Goal: Task Accomplishment & Management: Use online tool/utility

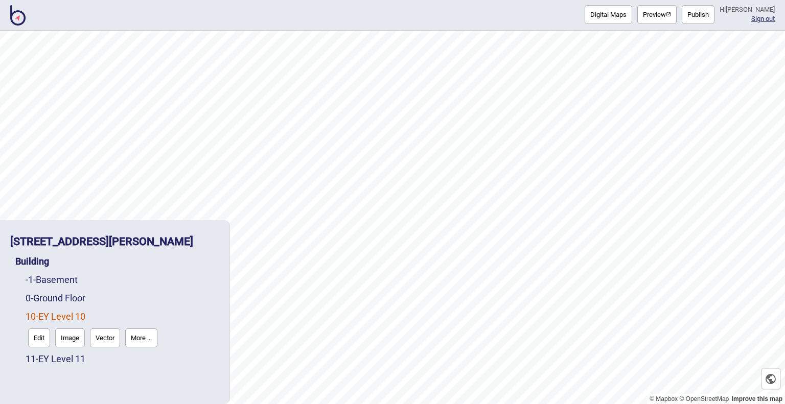
click at [19, 20] on img at bounding box center [17, 15] width 15 height 20
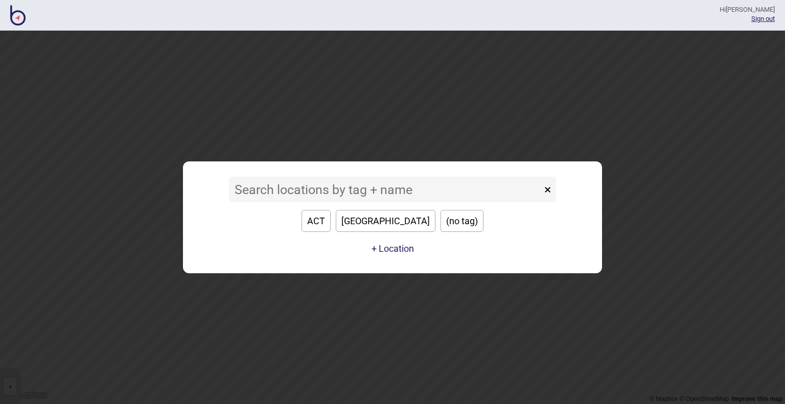
click at [386, 221] on button "[GEOGRAPHIC_DATA]" at bounding box center [386, 221] width 100 height 22
type input "[GEOGRAPHIC_DATA]"
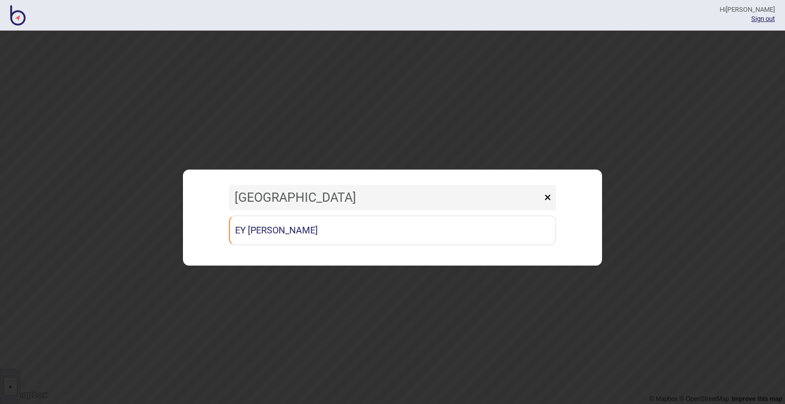
click at [386, 221] on link "EY [PERSON_NAME]" at bounding box center [392, 231] width 327 height 30
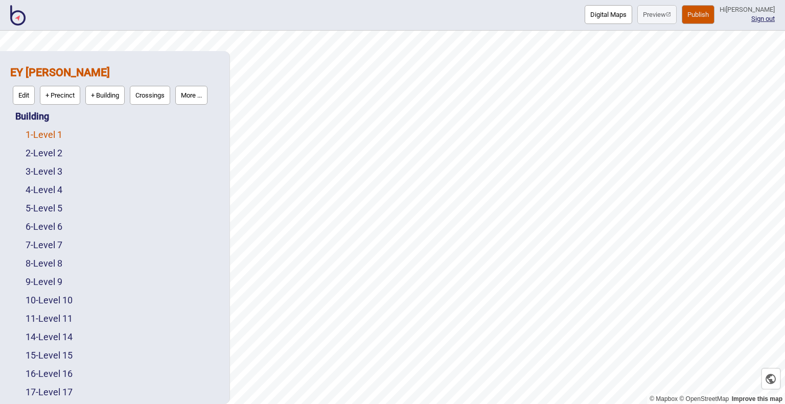
click at [54, 130] on link "1 - Level 1" at bounding box center [44, 134] width 37 height 11
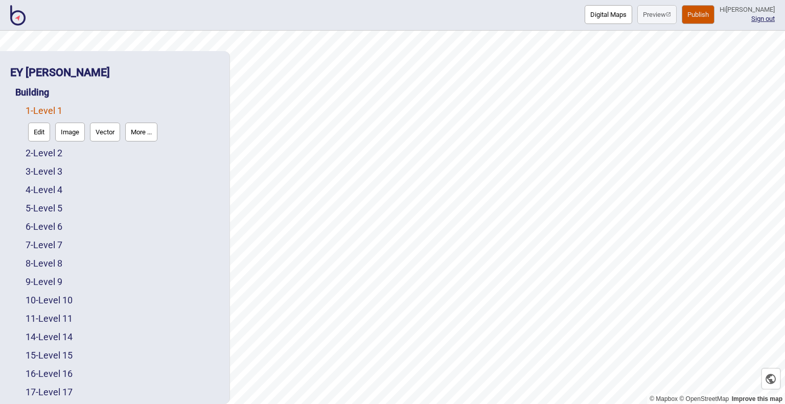
click at [107, 138] on button "Vector" at bounding box center [105, 132] width 30 height 19
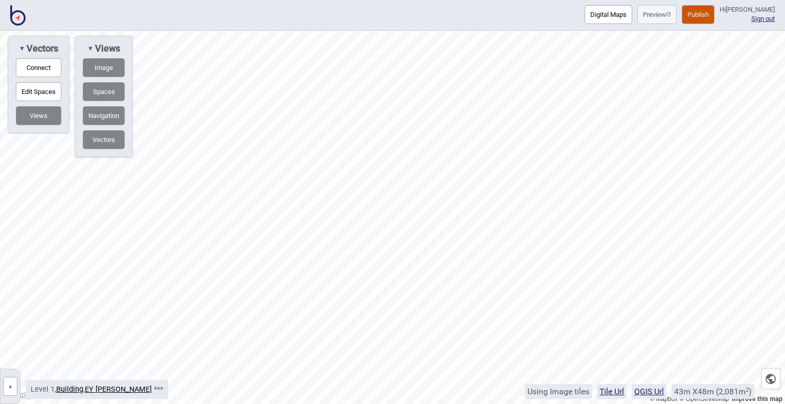
click at [12, 384] on button "»" at bounding box center [10, 386] width 14 height 19
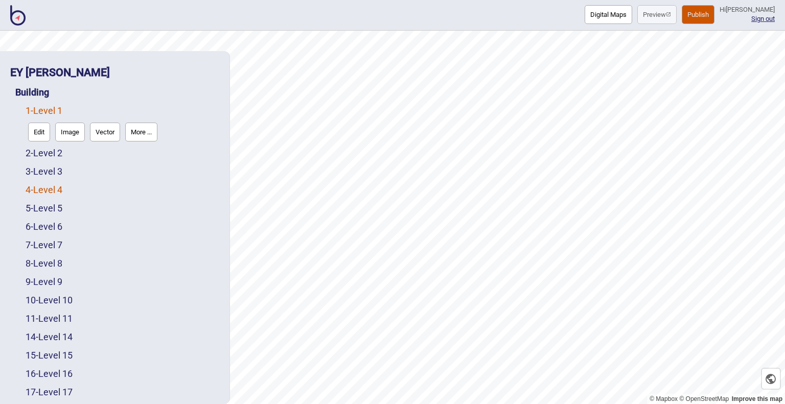
click at [60, 189] on link "4 - Level 4" at bounding box center [44, 190] width 37 height 11
click at [102, 186] on button "Vector" at bounding box center [105, 187] width 30 height 19
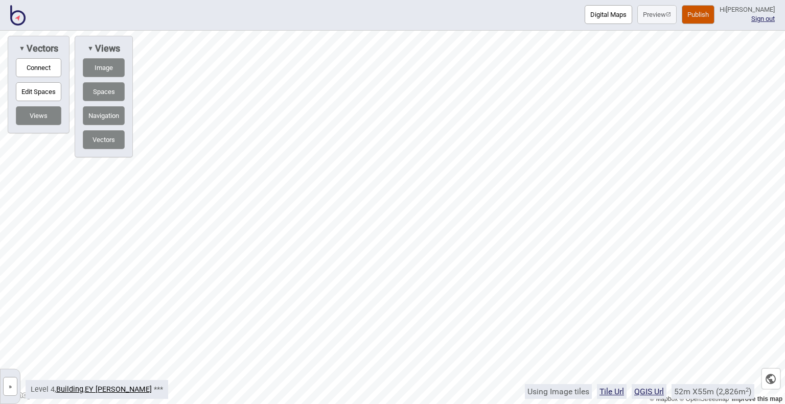
click at [10, 386] on button "»" at bounding box center [10, 386] width 14 height 19
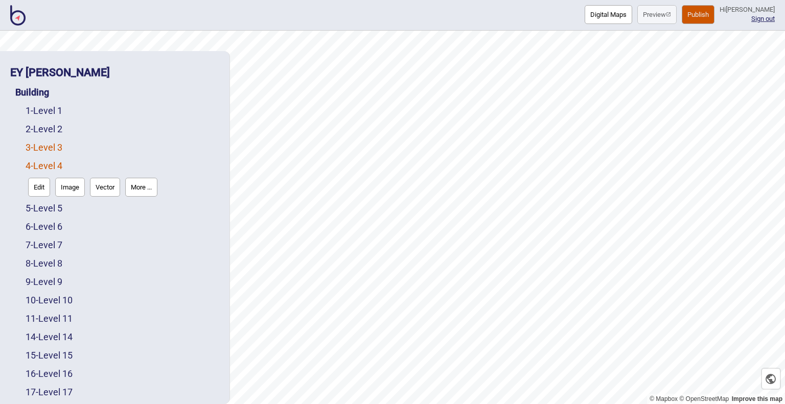
click at [51, 147] on link "3 - Level 3" at bounding box center [44, 147] width 37 height 11
click at [106, 176] on button "Vector" at bounding box center [105, 168] width 30 height 19
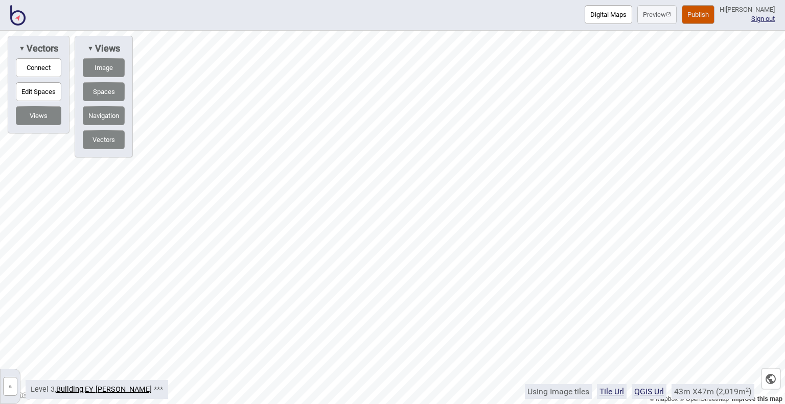
click at [585, 19] on button "Digital Maps" at bounding box center [609, 14] width 48 height 19
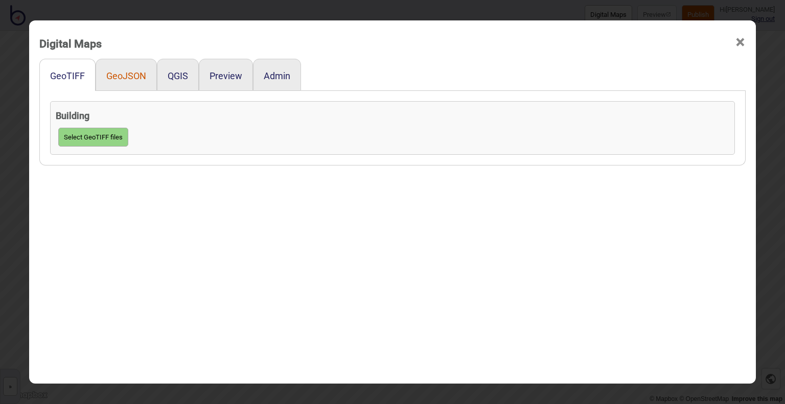
click at [118, 79] on button "GeoJSON" at bounding box center [126, 76] width 40 height 11
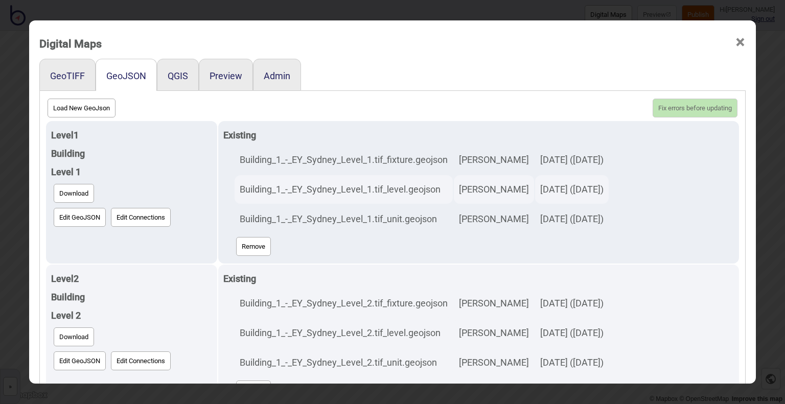
click at [564, 63] on div at bounding box center [523, 75] width 445 height 32
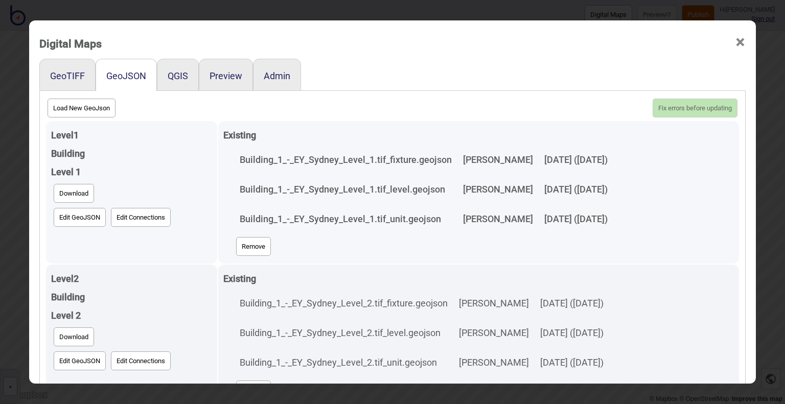
click at [240, 246] on button "Remove" at bounding box center [253, 246] width 35 height 19
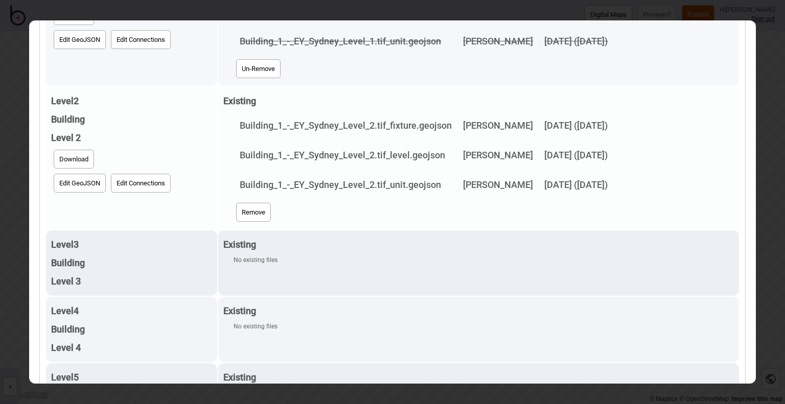
click at [236, 208] on button "Remove" at bounding box center [253, 212] width 35 height 19
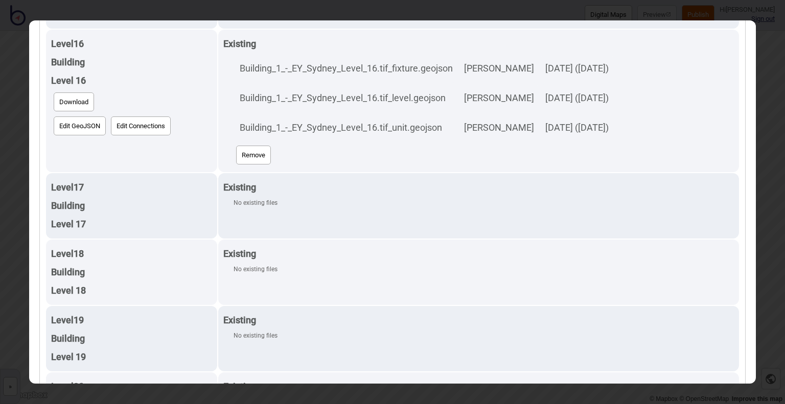
scroll to position [1097, 0]
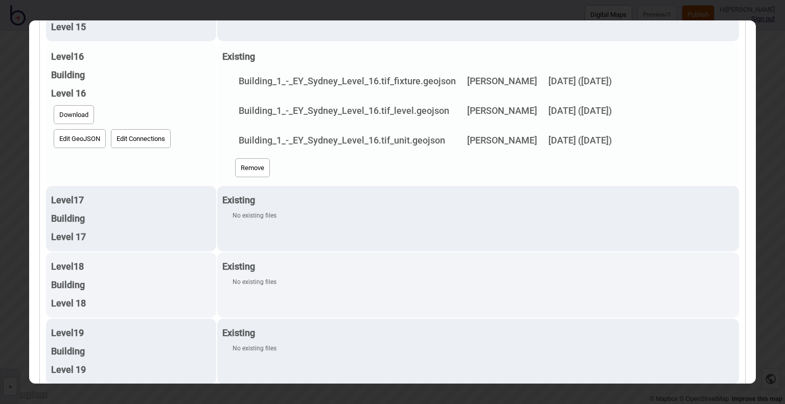
click at [235, 167] on button "Remove" at bounding box center [252, 167] width 35 height 19
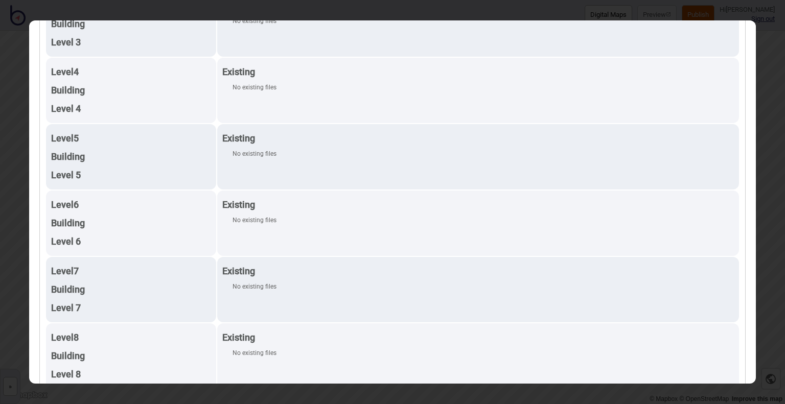
scroll to position [0, 0]
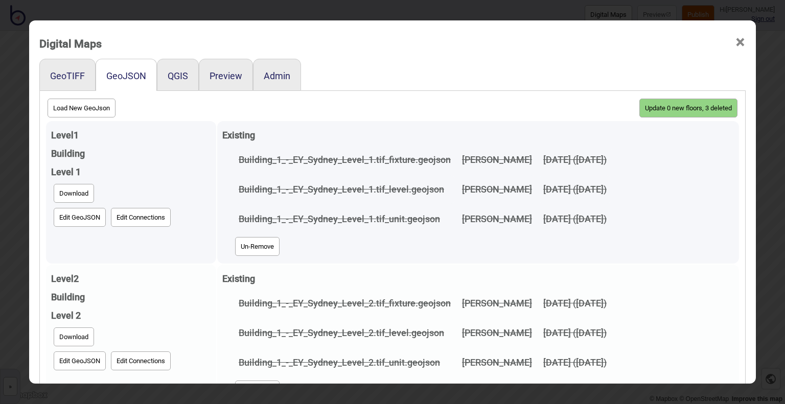
click at [654, 114] on button "Update 0 new floors, 3 deleted" at bounding box center [688, 108] width 98 height 19
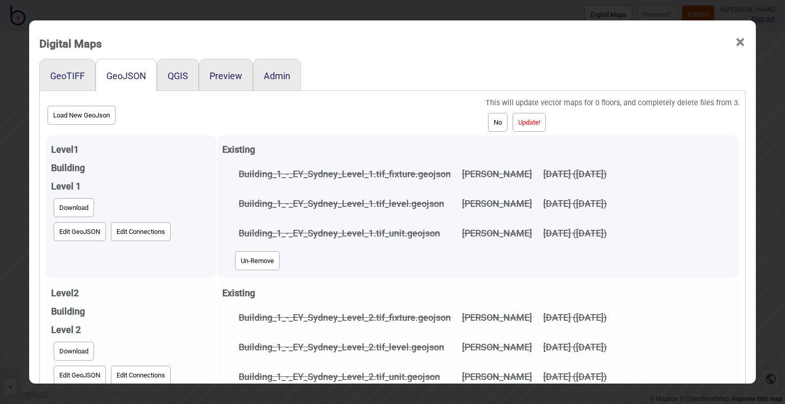
click at [532, 125] on button "Update!" at bounding box center [529, 122] width 33 height 19
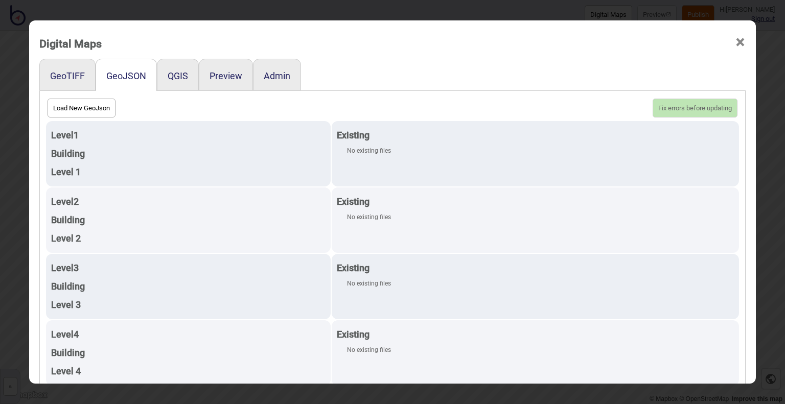
click at [98, 106] on button "Load New GeoJson" at bounding box center [82, 108] width 68 height 19
click input "file" at bounding box center [0, 0] width 0 height 0
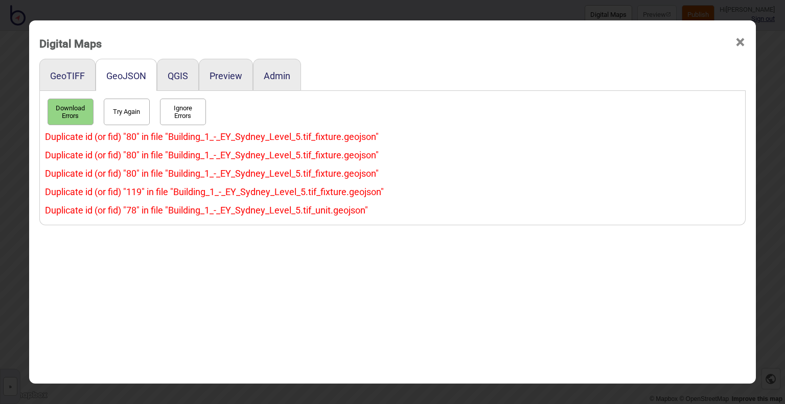
click at [131, 111] on button "Try Again" at bounding box center [127, 112] width 46 height 27
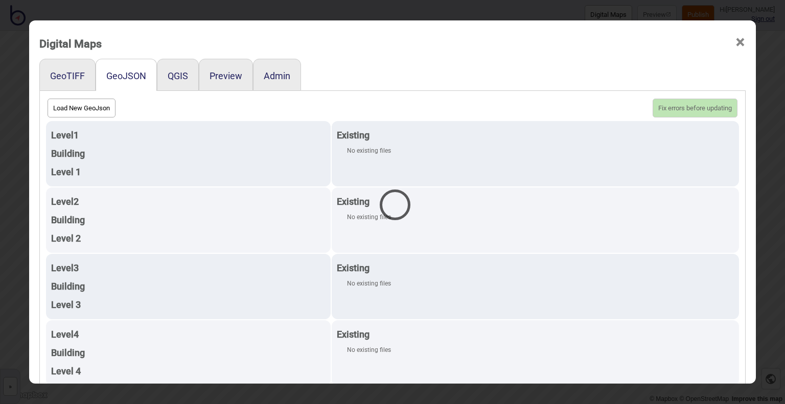
click at [98, 105] on div at bounding box center [392, 202] width 785 height 404
click at [98, 105] on button "Load New GeoJson" at bounding box center [82, 108] width 68 height 19
click input "file" at bounding box center [0, 0] width 0 height 0
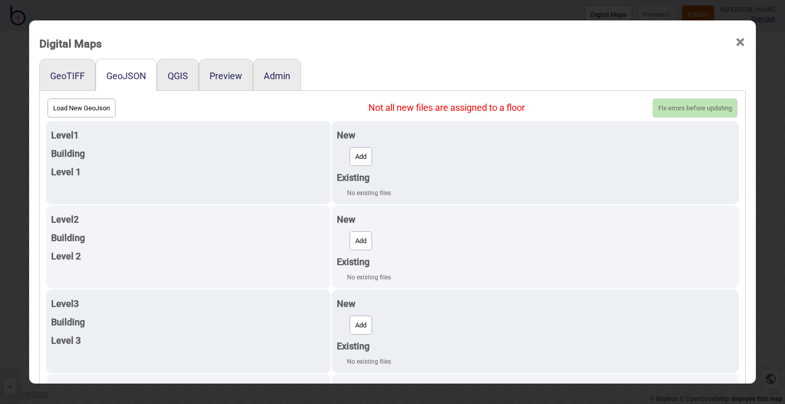
click at [385, 60] on div at bounding box center [523, 75] width 445 height 32
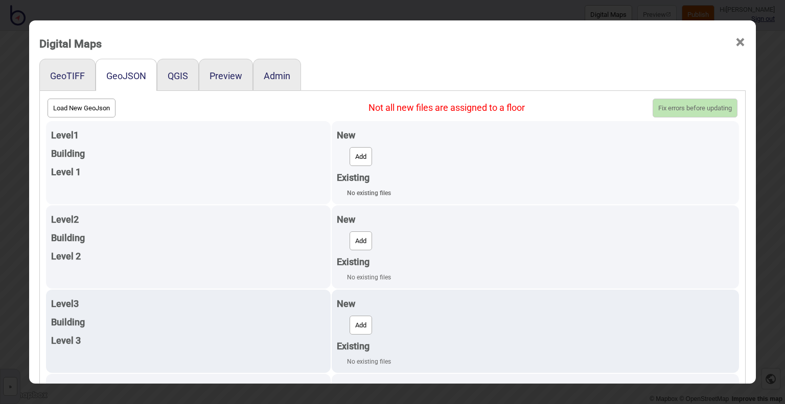
click at [352, 159] on button "Add" at bounding box center [361, 156] width 22 height 19
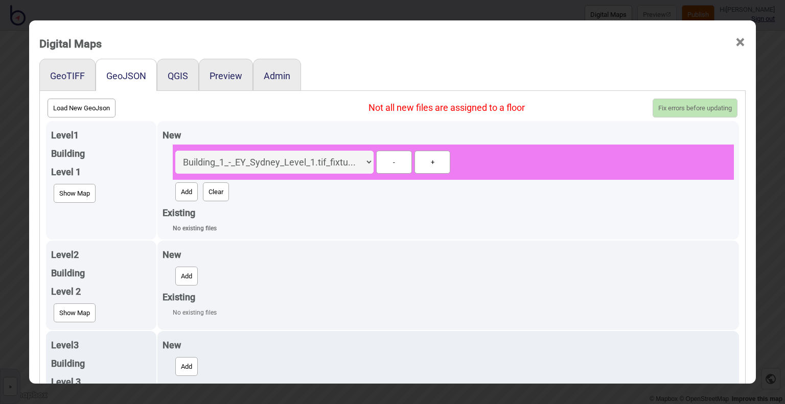
click at [190, 188] on button "Add" at bounding box center [186, 191] width 22 height 19
select select "Building_1_-_EY_Sydney_Level_1.tif_level.geojson"
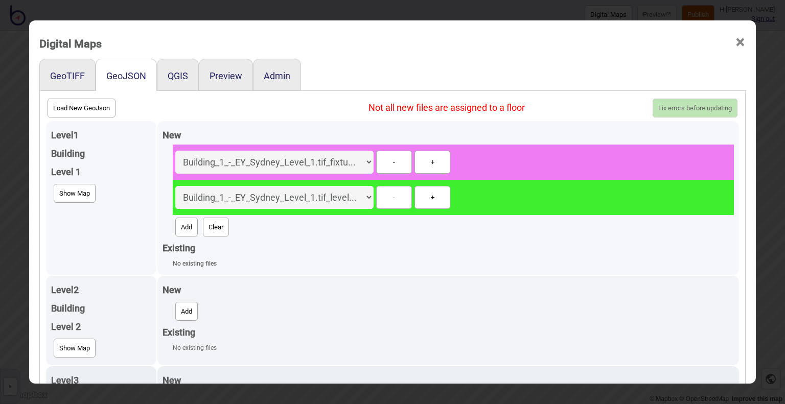
click at [188, 224] on button "Add" at bounding box center [186, 227] width 22 height 19
select select "Building_1_-_EY_Sydney_Level_1.tif_unit.geojson"
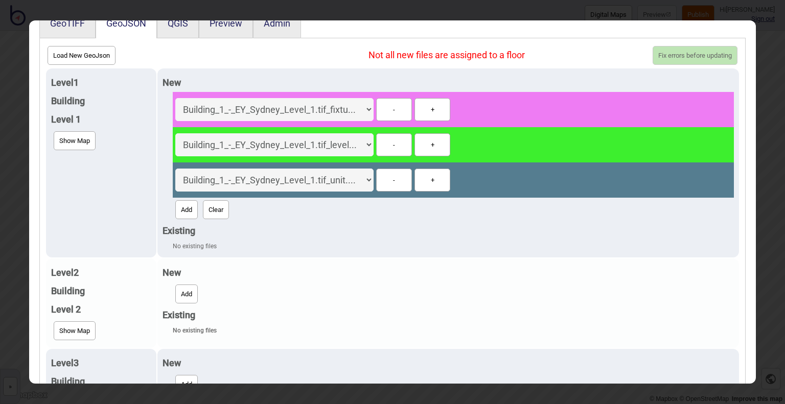
scroll to position [53, 0]
click at [181, 292] on button "Add" at bounding box center [186, 293] width 22 height 19
select select "Building_1_-_EY_Sydney_Level_2.tif_fixture.geojson"
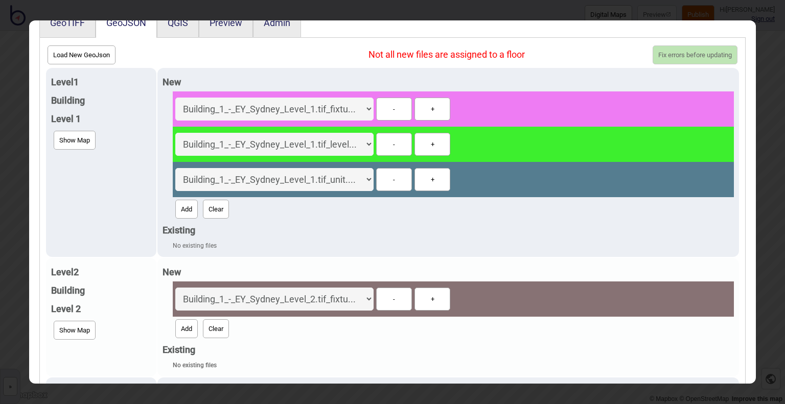
click at [186, 325] on button "Add" at bounding box center [186, 328] width 22 height 19
select select "Building_1_-_EY_Sydney_Level_2.tif_level.geojson"
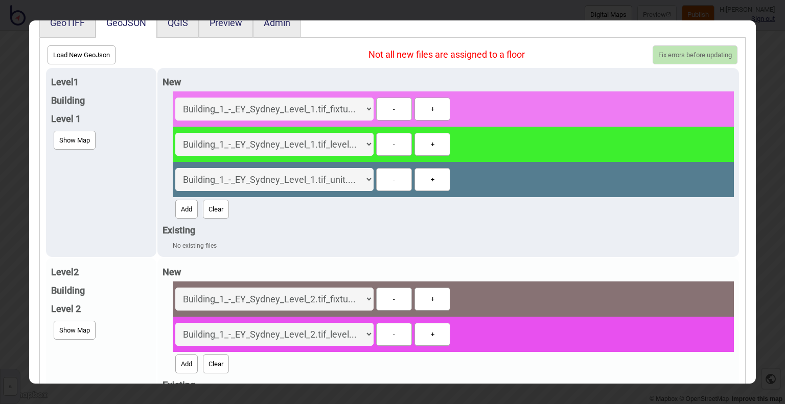
click at [185, 358] on button "Add" at bounding box center [186, 364] width 22 height 19
select select "Building_1_-_EY_Sydney_Level_2.tif_unit.geojson"
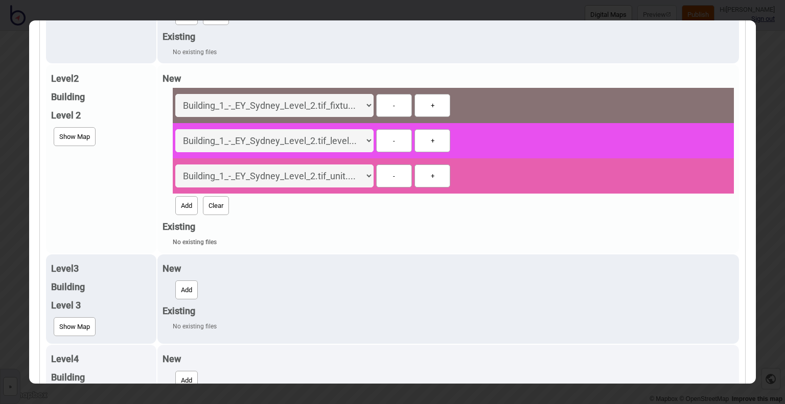
scroll to position [249, 0]
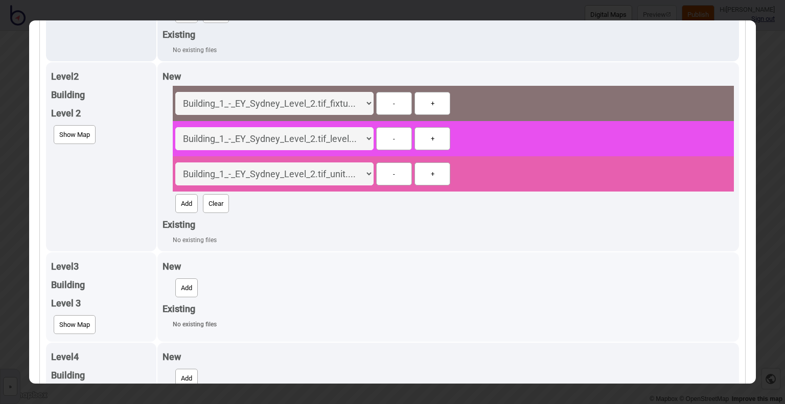
click at [177, 284] on button "Add" at bounding box center [186, 288] width 22 height 19
select select "Building_1_-_EY_Sydney_Level_3.tif_fixture.geojson"
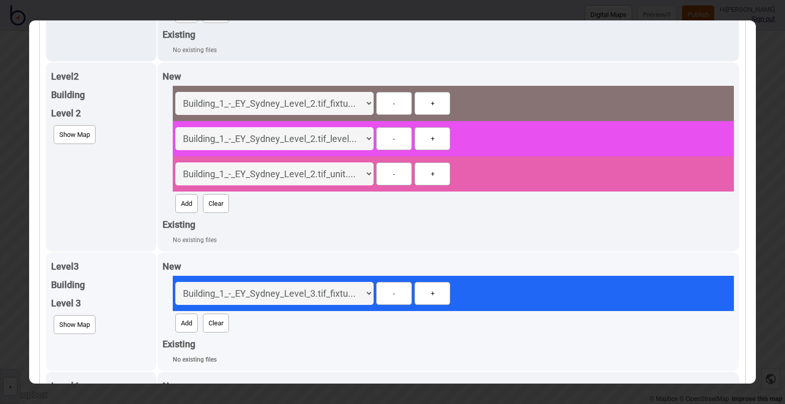
click at [180, 321] on button "Add" at bounding box center [186, 323] width 22 height 19
select select "Building_1_-_EY_Sydney_Level_3.tif_level.geojson"
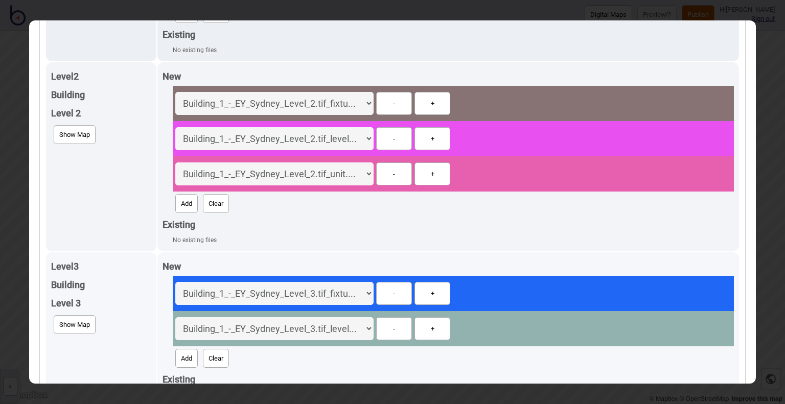
click at [182, 357] on button "Add" at bounding box center [186, 358] width 22 height 19
select select "Building_1_-_EY_Sydney_Level_3.tif_unit.geojson"
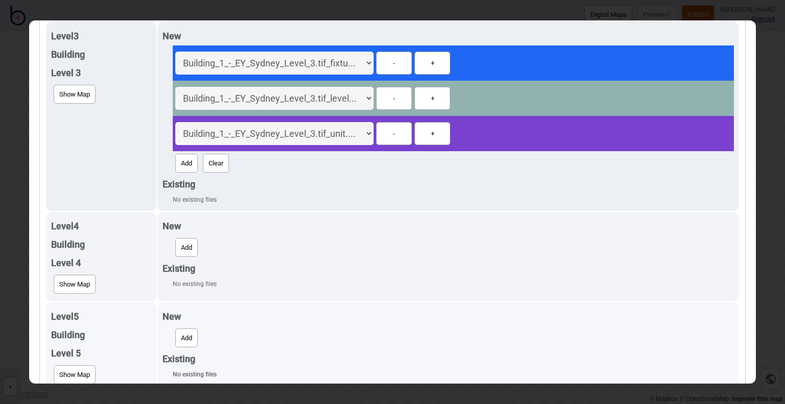
scroll to position [480, 0]
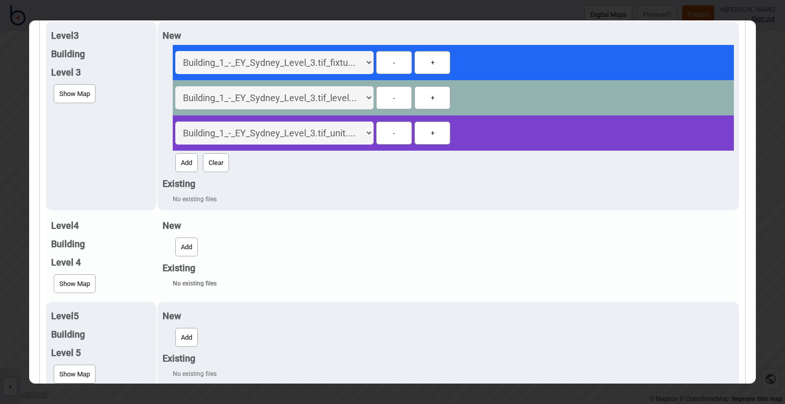
click at [178, 240] on button "Add" at bounding box center [186, 247] width 22 height 19
select select "Building_1_-_EY_Sydney_Level_4.tif_fixture.geojson"
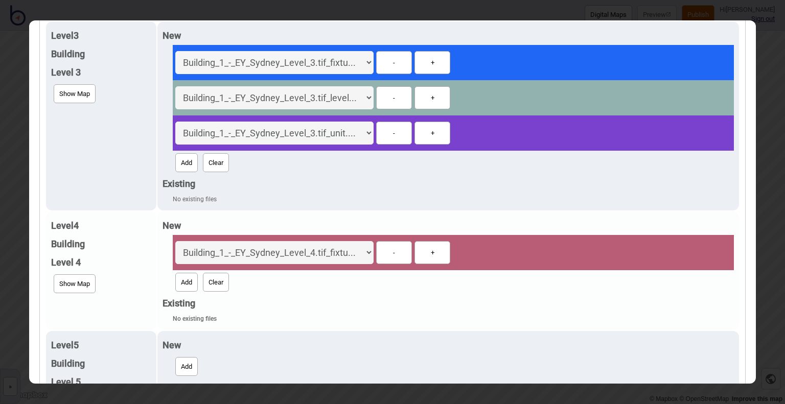
click at [181, 278] on button "Add" at bounding box center [186, 282] width 22 height 19
select select "Building_1_-_EY_Sydney_Level_4.tif_level.geojson"
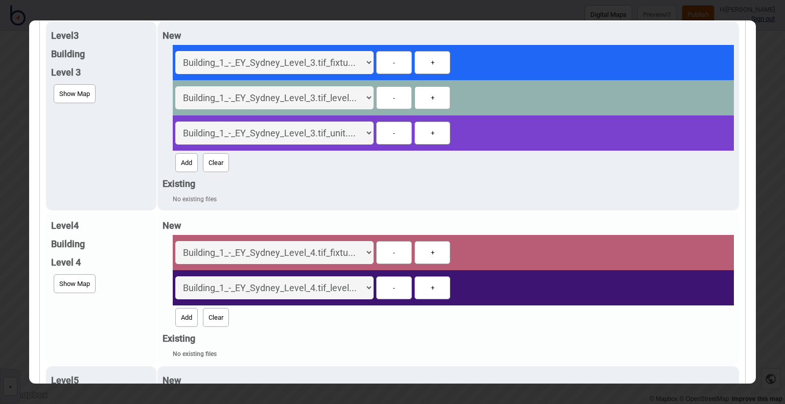
click at [182, 314] on button "Add" at bounding box center [186, 317] width 22 height 19
select select "Building_1_-_EY_Sydney_Level_4.tif_unit.geojson"
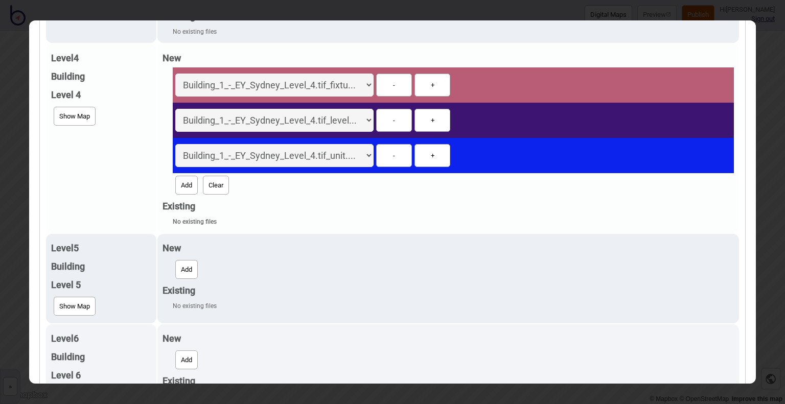
scroll to position [654, 0]
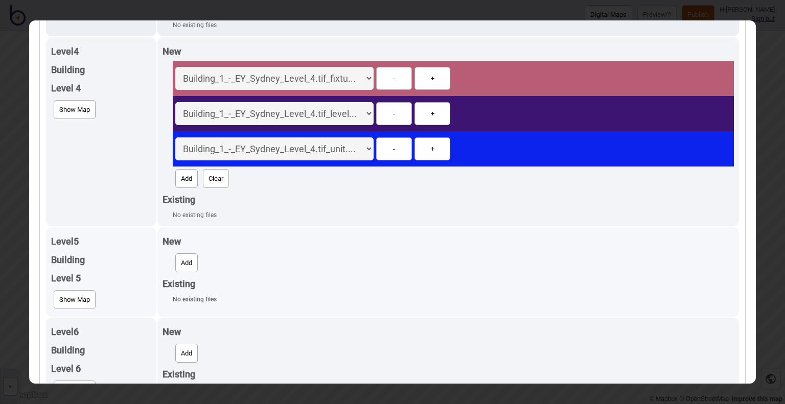
click at [180, 254] on button "Add" at bounding box center [186, 263] width 22 height 19
select select "Building_1_-_EY_Sydney_Level_5.tif_fixture.geojson"
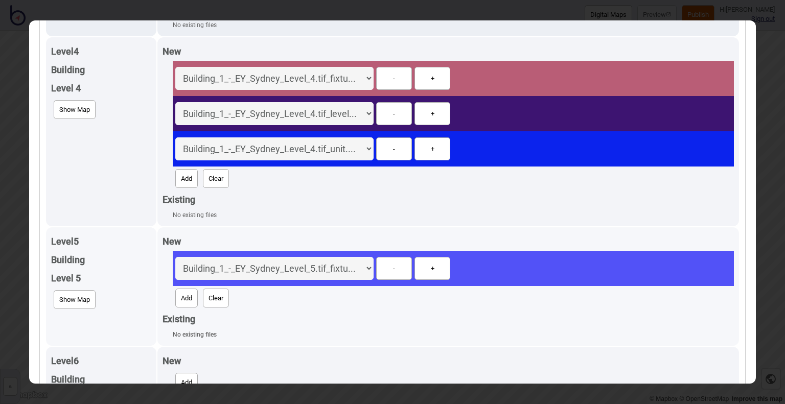
click at [183, 293] on button "Add" at bounding box center [186, 298] width 22 height 19
select select "Building_1_-_EY_Sydney_Level_5.tif_level.geojson"
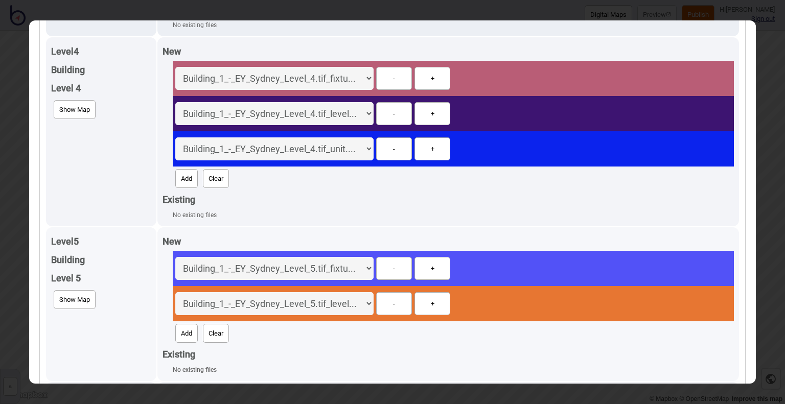
click at [184, 325] on button "Add" at bounding box center [186, 333] width 22 height 19
select select "Building_1_-_EY_Sydney_Level_5.tif_unit.geojson"
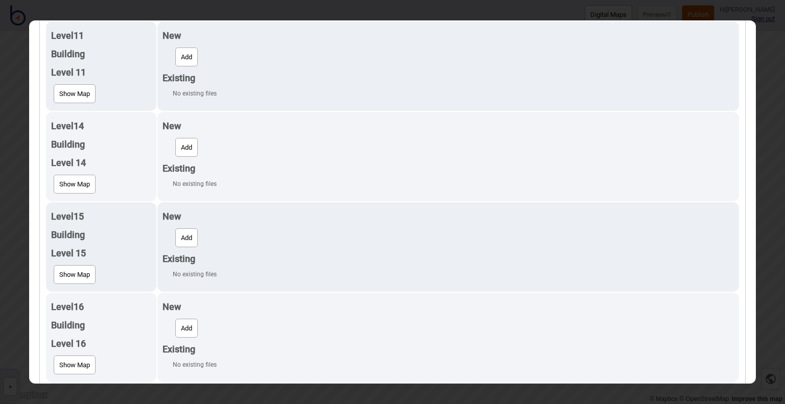
scroll to position [1504, 0]
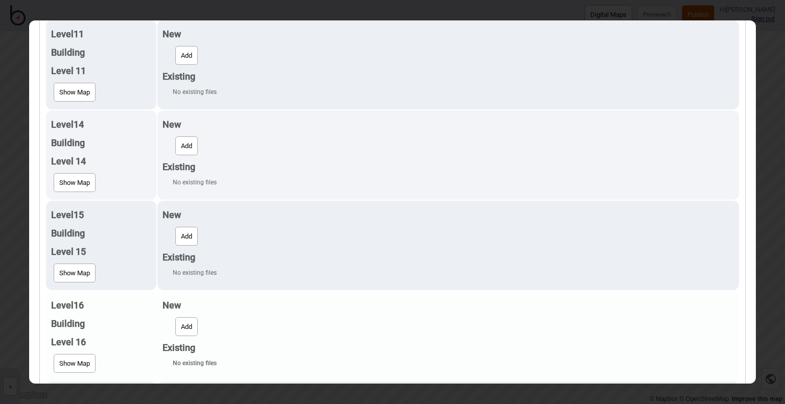
click at [180, 326] on button "Add" at bounding box center [186, 326] width 22 height 19
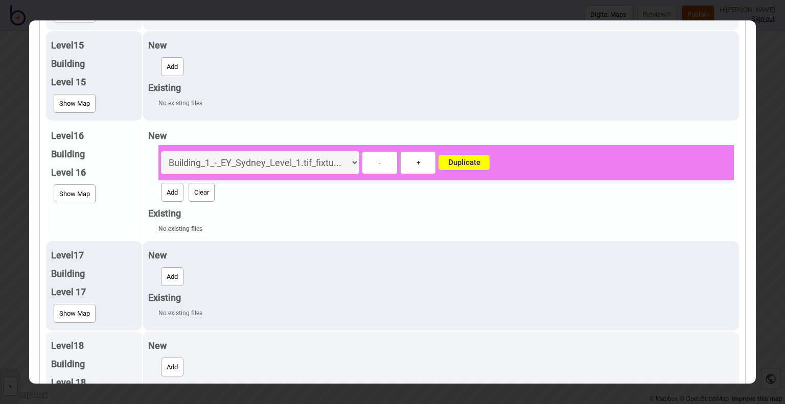
scroll to position [1686, 0]
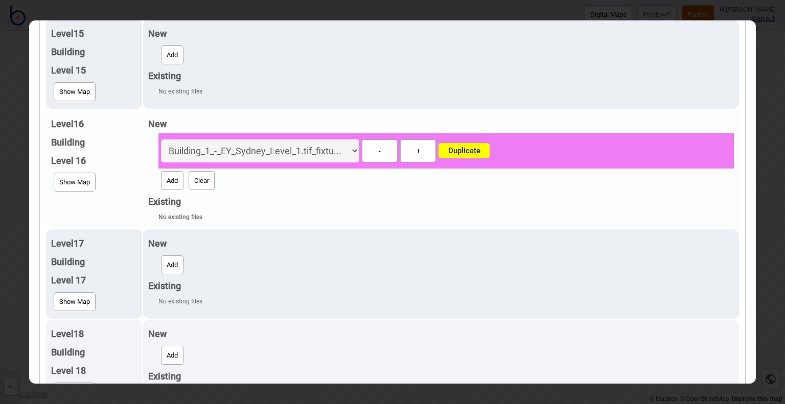
click at [262, 150] on select "Building_1_-_EY_Sydney_Level_1.tif_fixtu... Building_1_-_EY_Sydney_Level_1.tif_…" at bounding box center [260, 151] width 198 height 23
select select "Building_1_-_EY_Sydney_Level_16.tif_fixture.geojson"
click at [172, 140] on select "Building_1_-_EY_Sydney_Level_1.tif_fixtu... Building_1_-_EY_Sydney_Level_1.tif_…" at bounding box center [260, 151] width 198 height 23
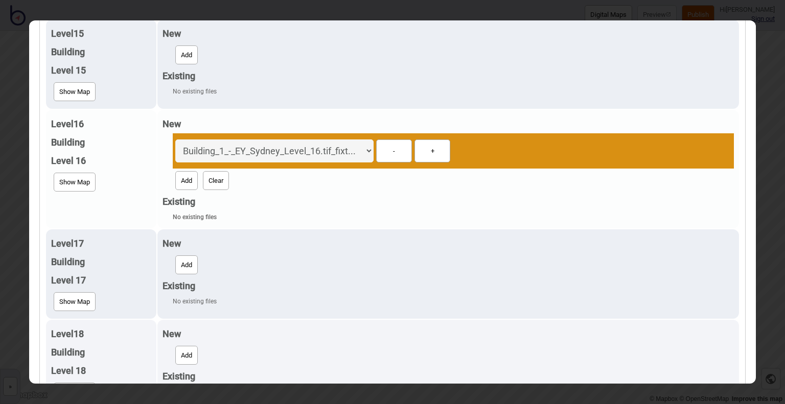
click at [180, 177] on button "Add" at bounding box center [186, 180] width 22 height 19
select select "Building_1_-_EY_Sydney_Level_16.tif_level.geojson"
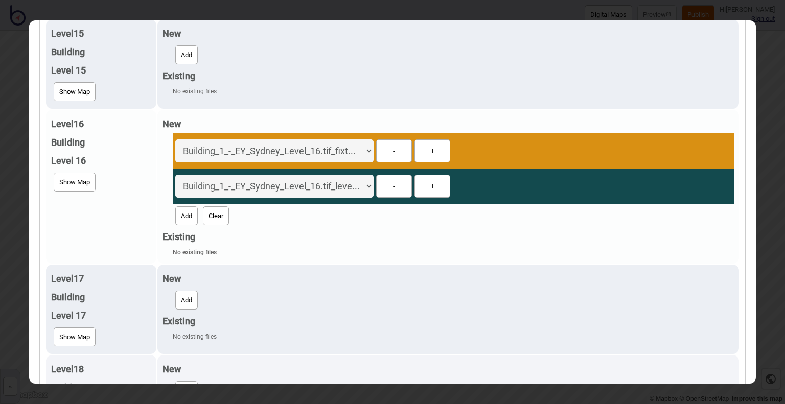
click at [184, 209] on button "Add" at bounding box center [186, 216] width 22 height 19
select select "Building_1_-_EY_Sydney_Level_16.tif_unit.geojson"
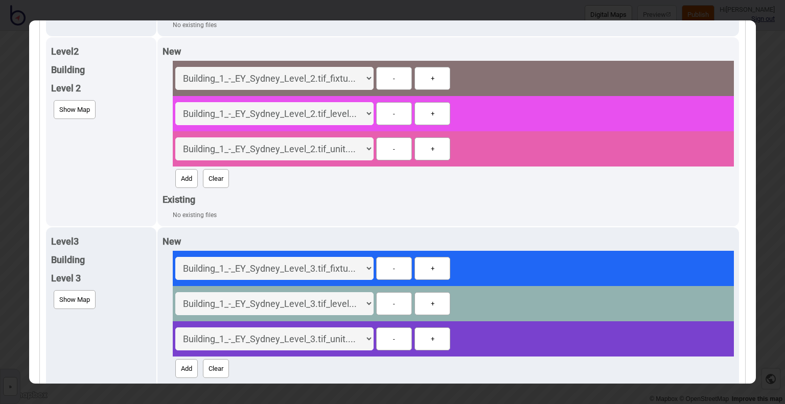
scroll to position [0, 0]
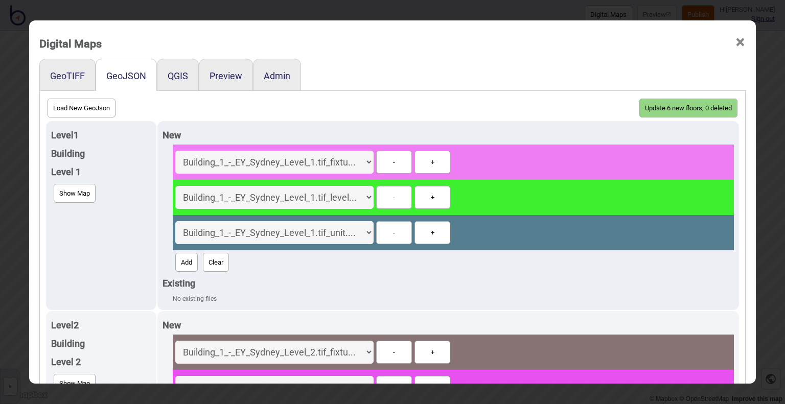
click at [647, 104] on button "Update 6 new floors, 0 deleted" at bounding box center [688, 108] width 98 height 19
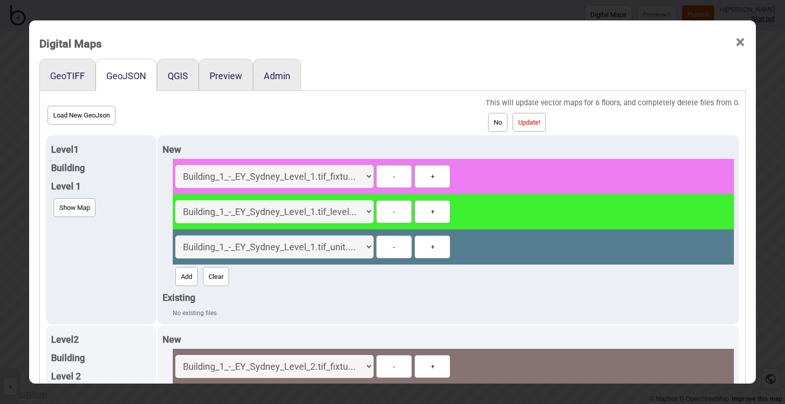
click at [537, 122] on button "Update!" at bounding box center [529, 122] width 33 height 19
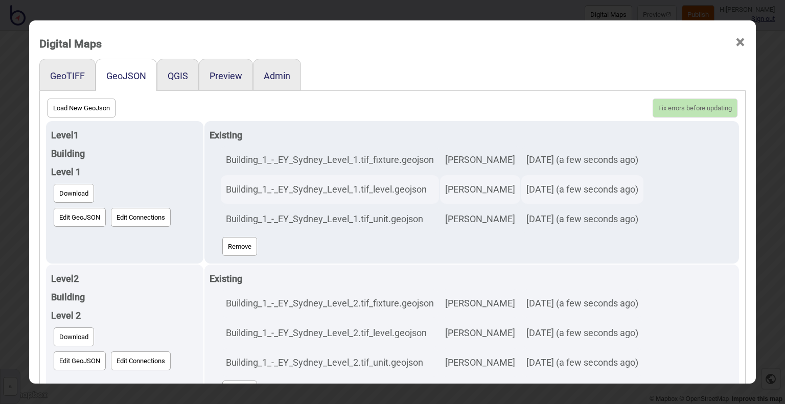
click at [736, 42] on span "×" at bounding box center [740, 43] width 11 height 34
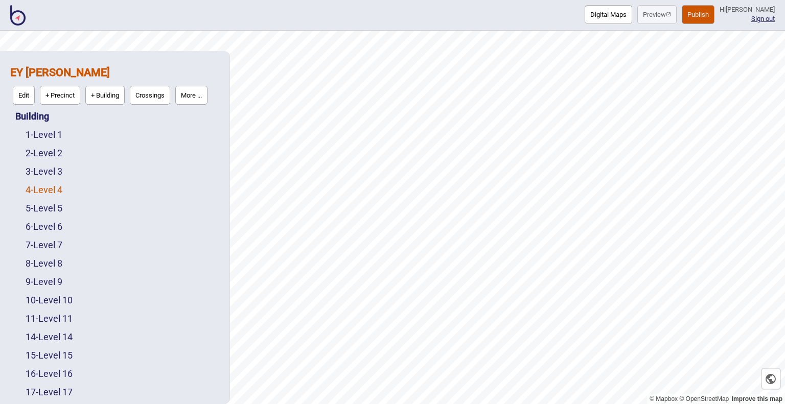
click at [51, 193] on link "4 - Level 4" at bounding box center [44, 190] width 37 height 11
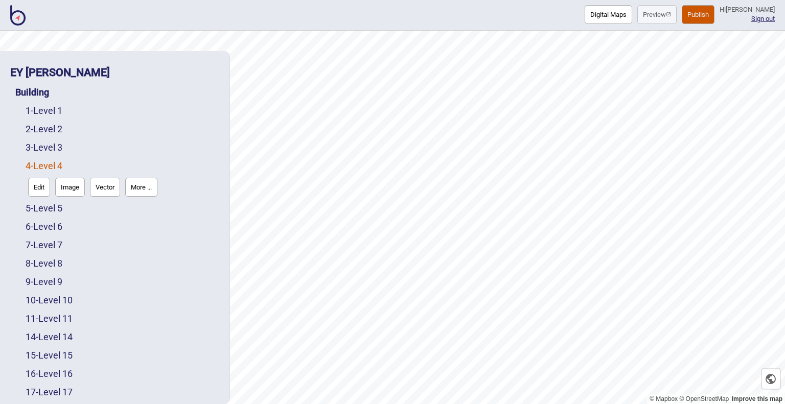
click at [108, 187] on button "Vector" at bounding box center [105, 187] width 30 height 19
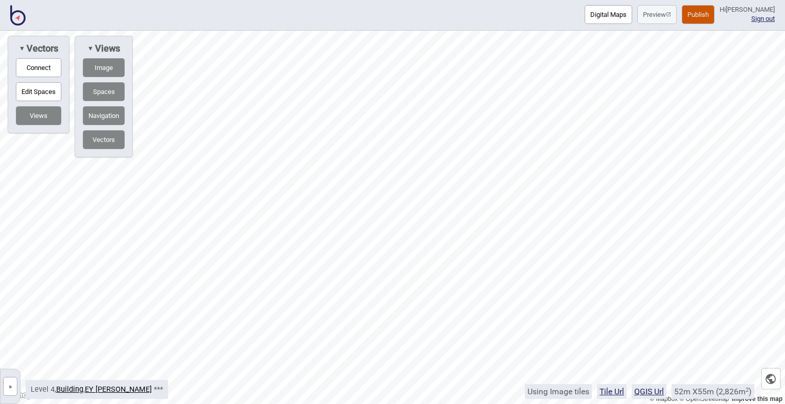
click at [591, 14] on button "Digital Maps" at bounding box center [609, 14] width 48 height 19
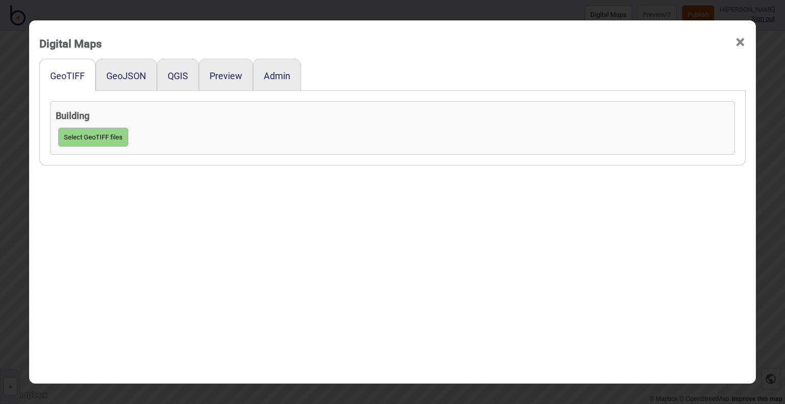
click at [123, 68] on div "GeoJSON" at bounding box center [126, 75] width 61 height 32
click at [124, 77] on button "GeoJSON" at bounding box center [126, 76] width 40 height 11
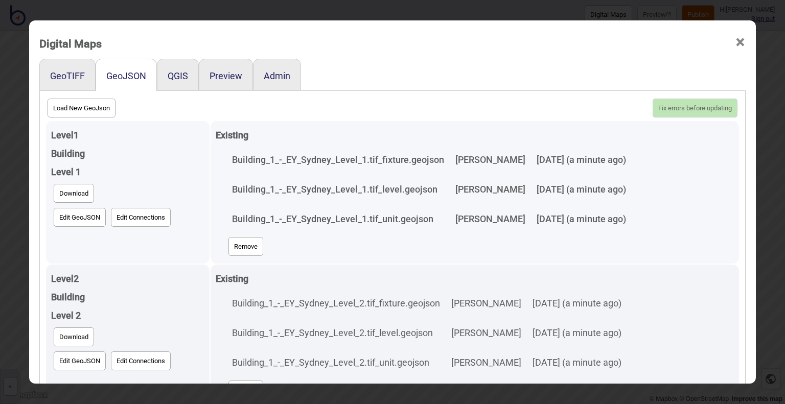
click at [80, 212] on button "Edit GeoJSON" at bounding box center [80, 217] width 52 height 19
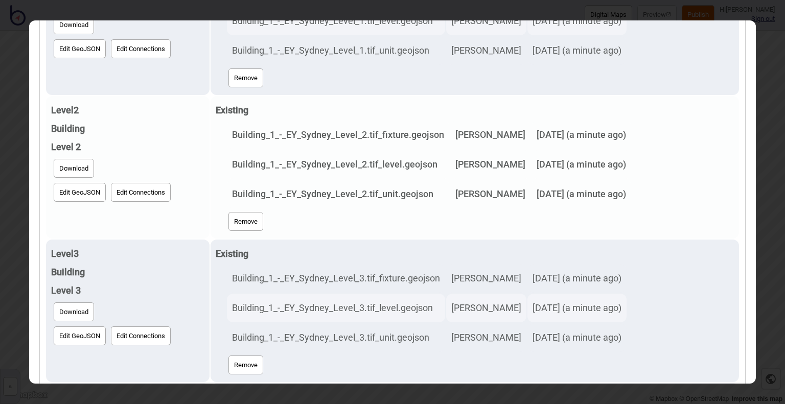
scroll to position [171, 0]
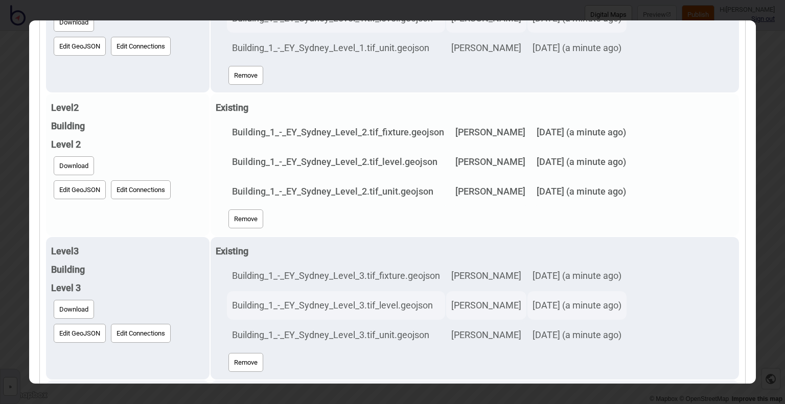
click at [76, 186] on button "Edit GeoJSON" at bounding box center [80, 189] width 52 height 19
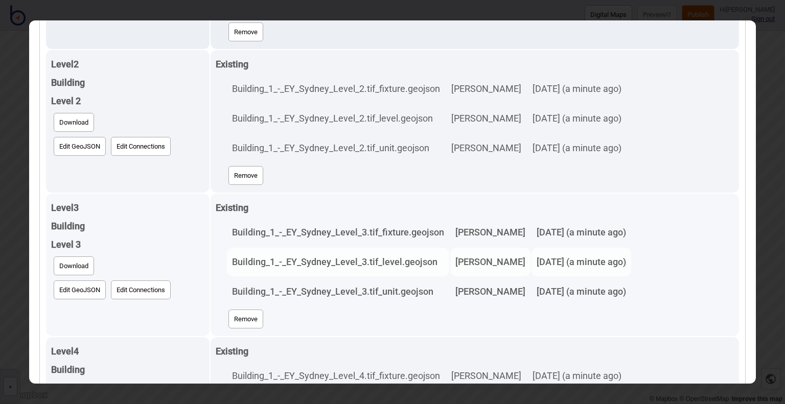
scroll to position [219, 0]
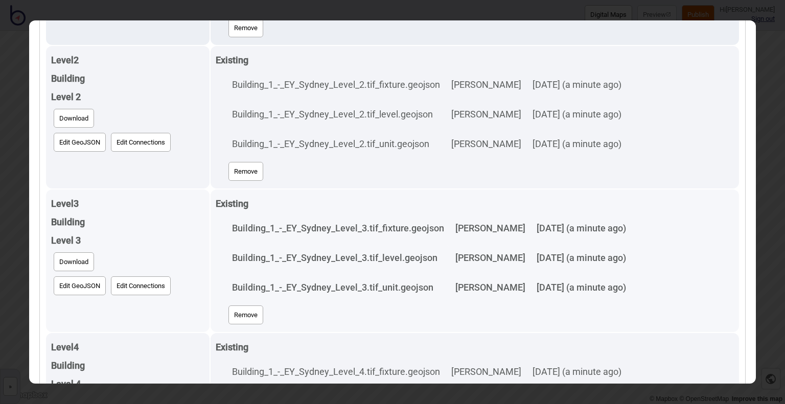
click at [70, 280] on button "Edit GeoJSON" at bounding box center [80, 286] width 52 height 19
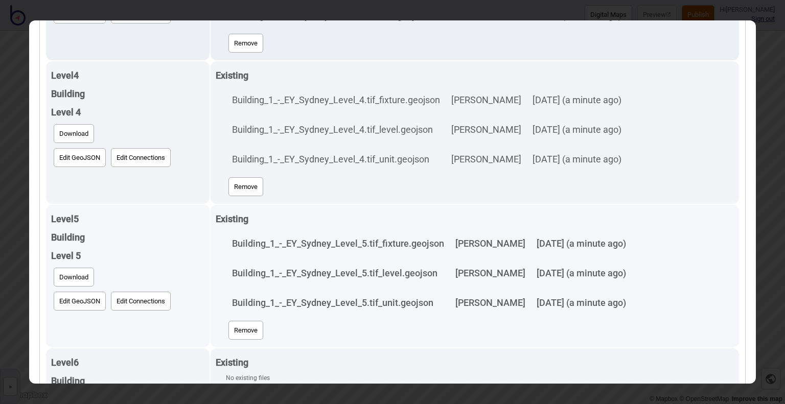
scroll to position [492, 0]
click at [78, 298] on button "Edit GeoJSON" at bounding box center [80, 300] width 52 height 19
